Goal: Task Accomplishment & Management: Use online tool/utility

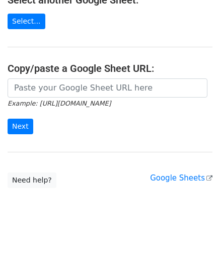
scroll to position [143, 0]
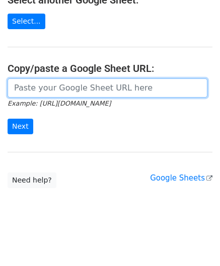
click at [47, 90] on input "url" at bounding box center [108, 87] width 200 height 19
paste input "[URL][DOMAIN_NAME]"
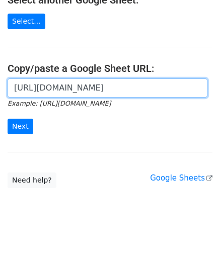
scroll to position [0, 229]
type input "[URL][DOMAIN_NAME]"
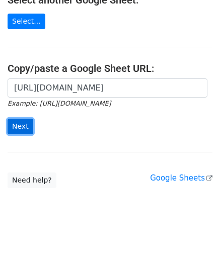
click at [25, 119] on input "Next" at bounding box center [21, 127] width 26 height 16
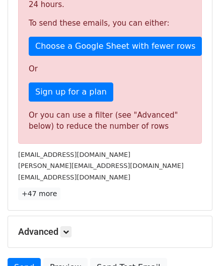
scroll to position [339, 0]
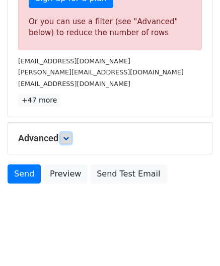
click at [66, 138] on icon at bounding box center [66, 138] width 6 height 6
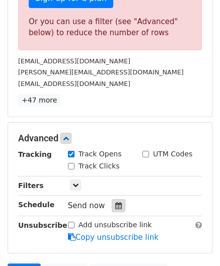
click at [115, 202] on icon at bounding box center [118, 205] width 7 height 7
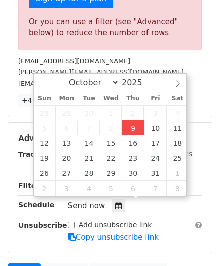
type input "2025-10-09 12:00"
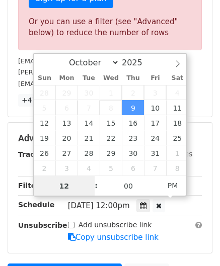
paste input "8"
type input "8"
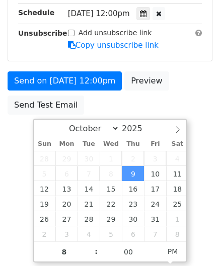
type input "2025-10-09 20:00"
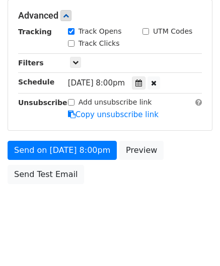
scroll to position [461, 0]
